Goal: Information Seeking & Learning: Learn about a topic

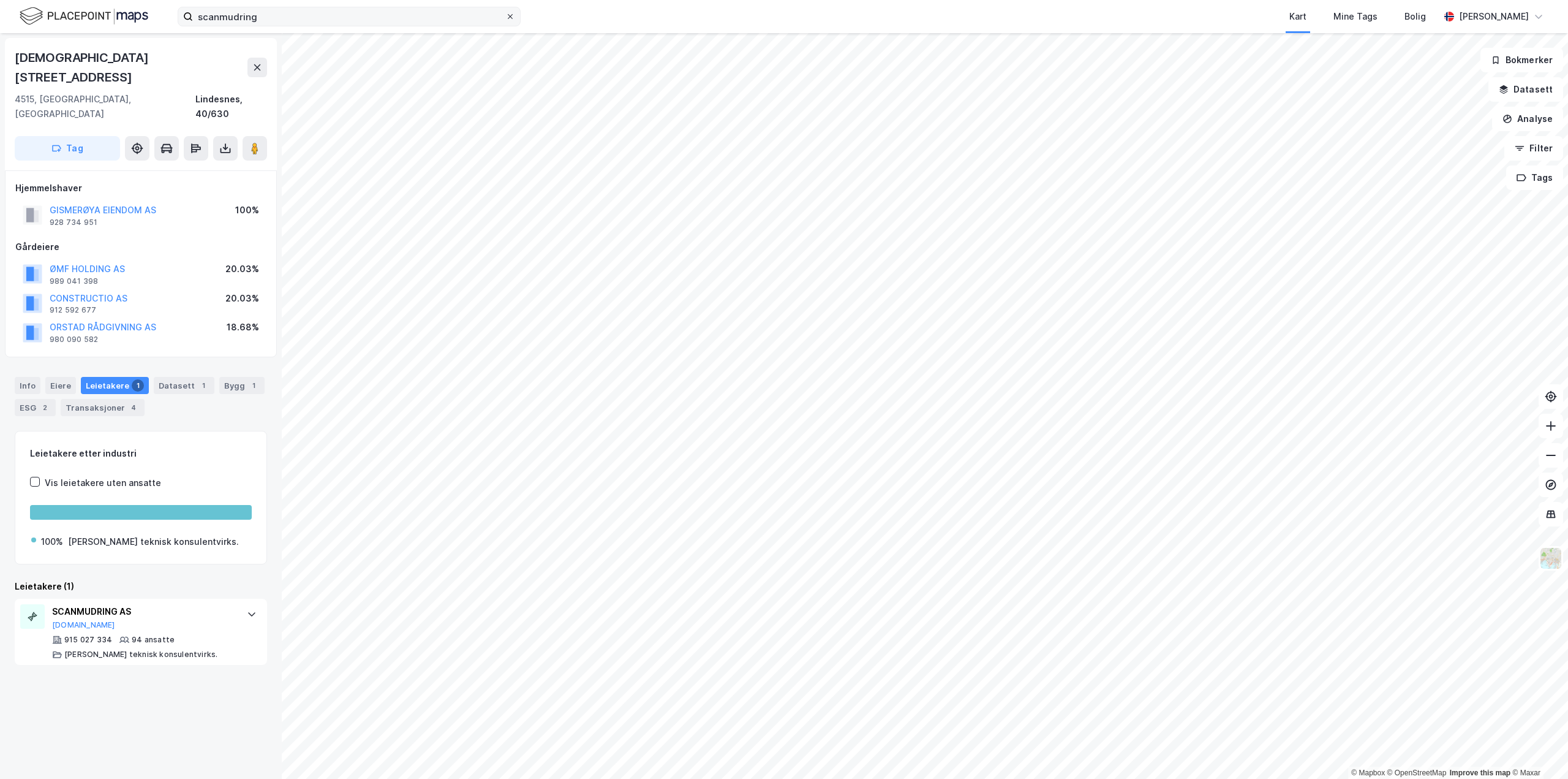
click at [514, 15] on span at bounding box center [511, 16] width 10 height 10
click at [506, 15] on input "scanmudring" at bounding box center [349, 16] width 313 height 18
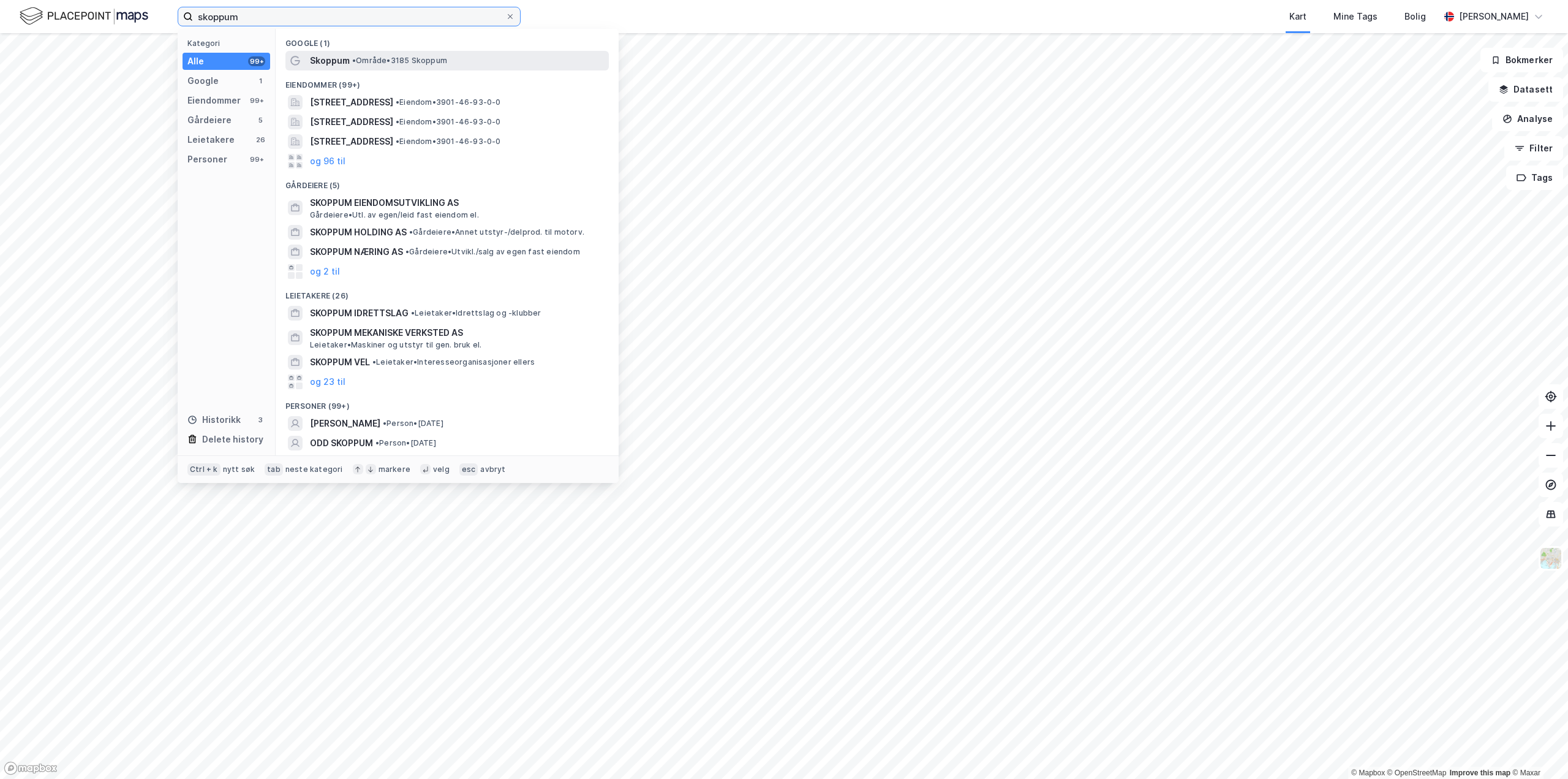
type input "skoppum"
click at [387, 61] on span "• Område • 3185 Skoppum" at bounding box center [399, 61] width 95 height 10
